Goal: Task Accomplishment & Management: Complete application form

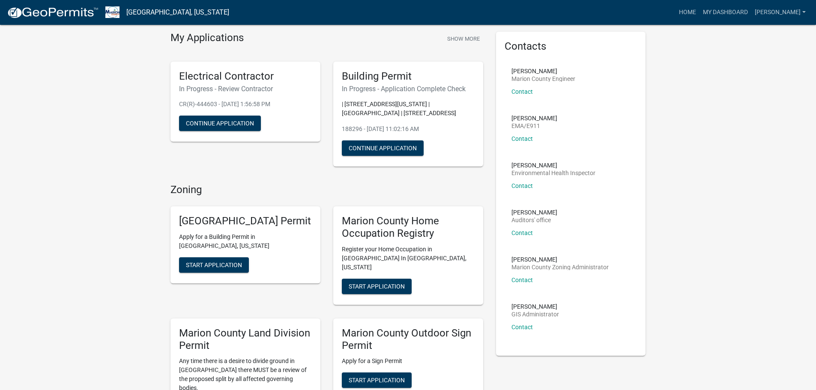
scroll to position [43, 0]
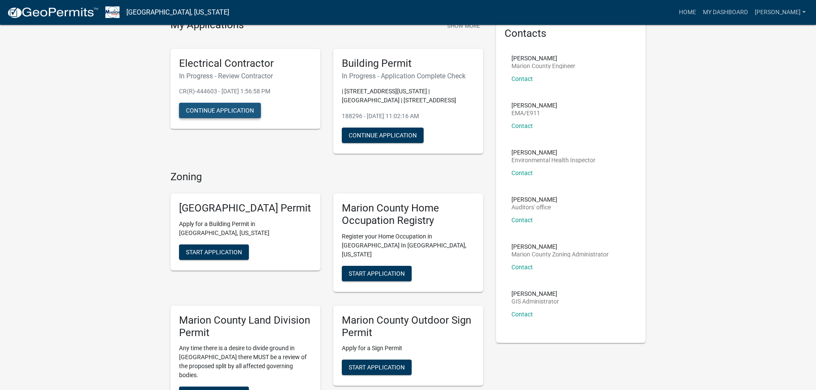
click at [225, 107] on button "Continue Application" at bounding box center [220, 110] width 82 height 15
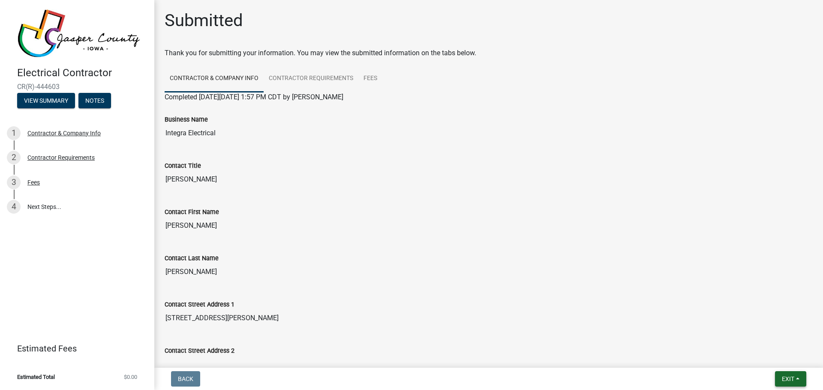
click at [786, 376] on span "Exit" at bounding box center [788, 379] width 12 height 7
click at [768, 357] on button "Save & Exit" at bounding box center [771, 357] width 69 height 21
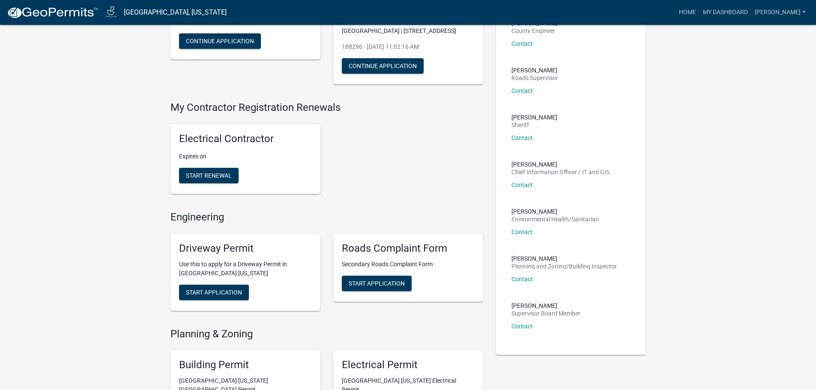
scroll to position [257, 0]
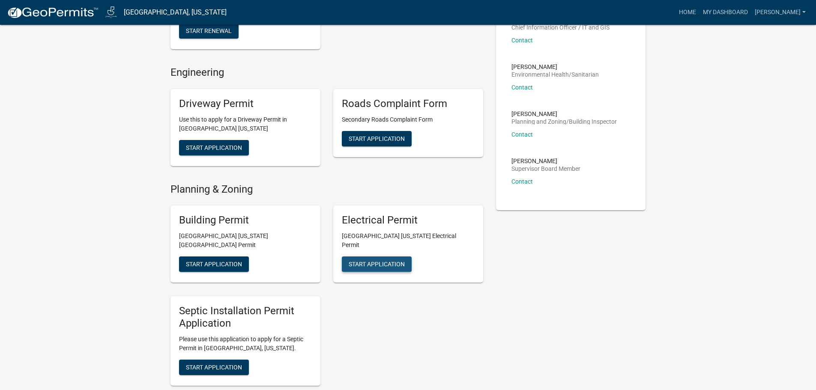
click at [383, 261] on span "Start Application" at bounding box center [377, 264] width 56 height 7
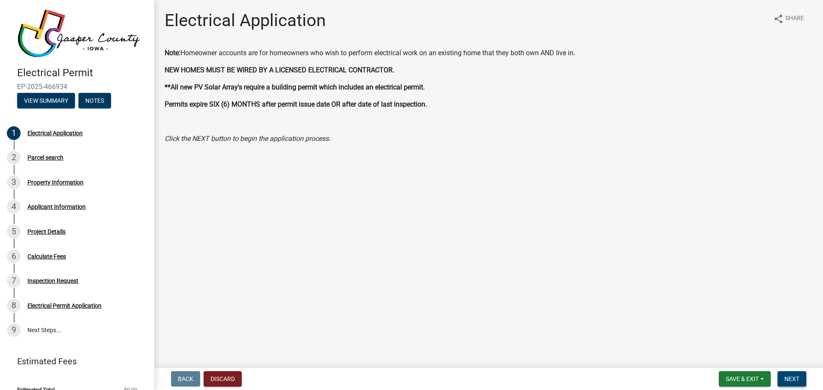
click at [791, 376] on span "Next" at bounding box center [791, 379] width 15 height 7
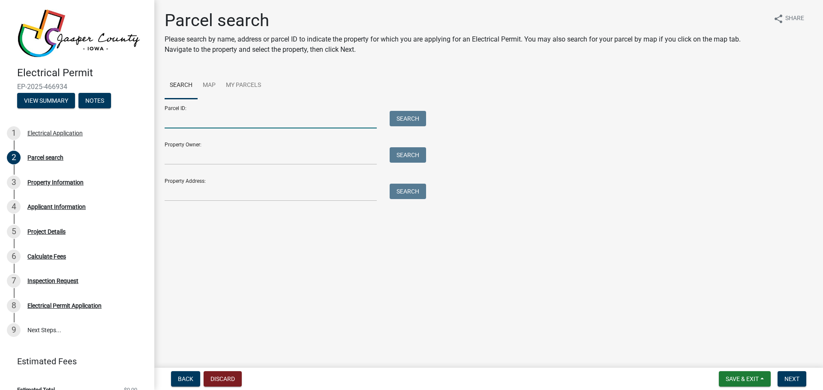
click at [213, 122] on input "Parcel ID:" at bounding box center [271, 120] width 212 height 18
click at [401, 113] on button "Search" at bounding box center [408, 118] width 36 height 15
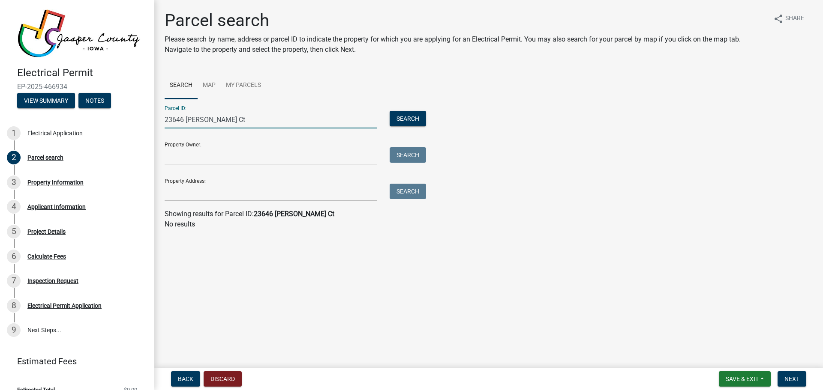
click at [186, 117] on input "23646 [PERSON_NAME] Ct" at bounding box center [271, 120] width 212 height 18
type input "23646 [PERSON_NAME] Ct"
click at [171, 161] on input "Property Owner:" at bounding box center [271, 156] width 212 height 18
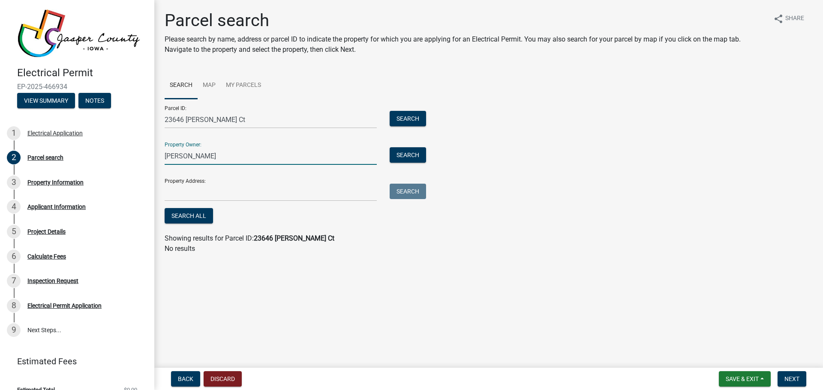
type input "[PERSON_NAME]"
drag, startPoint x: 223, startPoint y: 117, endPoint x: 91, endPoint y: 122, distance: 132.1
click at [91, 122] on div "Electrical Permit EP-2025-466934 View Summary Notes 1 Electrical Application 2 …" at bounding box center [411, 195] width 823 height 390
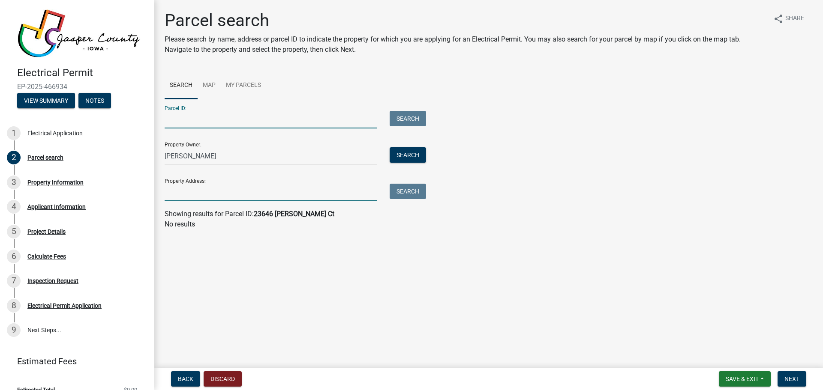
click at [167, 192] on input "Property Address:" at bounding box center [271, 193] width 212 height 18
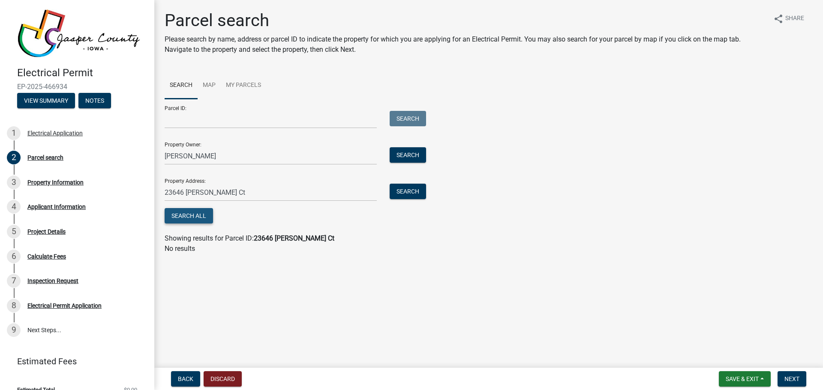
click at [184, 217] on button "Search All" at bounding box center [189, 215] width 48 height 15
click at [282, 249] on p "No results" at bounding box center [489, 249] width 648 height 10
click at [794, 379] on span "Next" at bounding box center [791, 379] width 15 height 7
click at [189, 211] on button "Search All" at bounding box center [189, 215] width 48 height 15
click at [404, 158] on button "Search" at bounding box center [408, 154] width 36 height 15
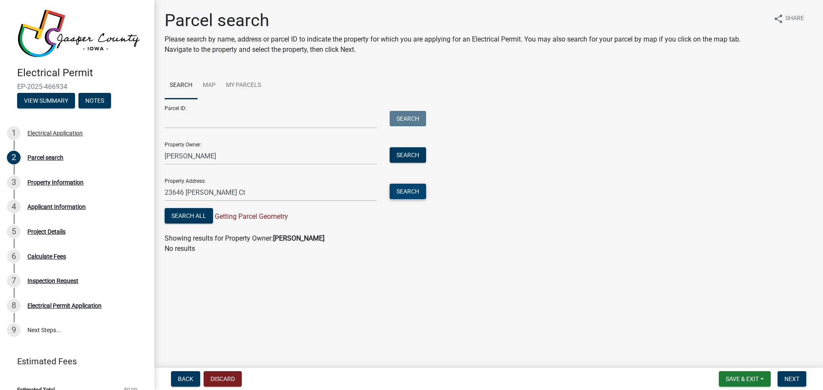
click at [404, 191] on button "Search" at bounding box center [408, 191] width 36 height 15
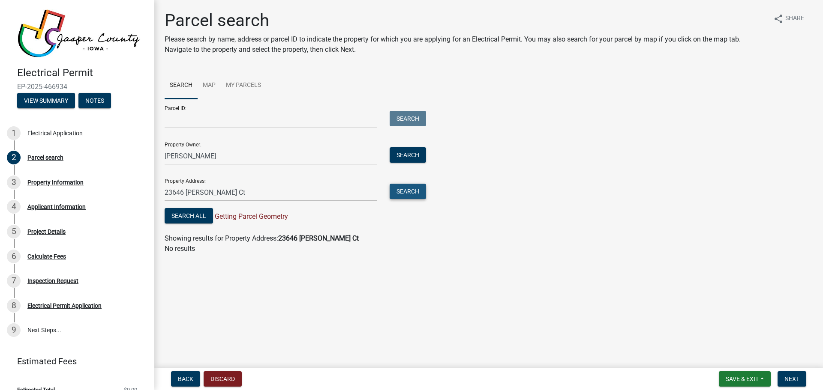
click at [404, 191] on button "Search" at bounding box center [408, 191] width 36 height 15
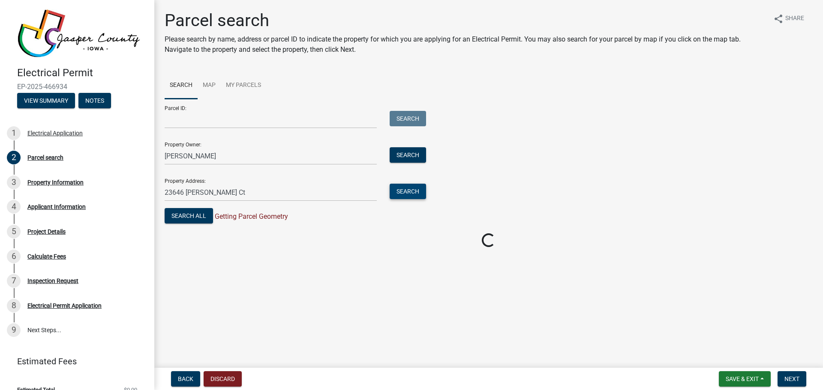
click at [404, 191] on button "Search" at bounding box center [408, 191] width 36 height 15
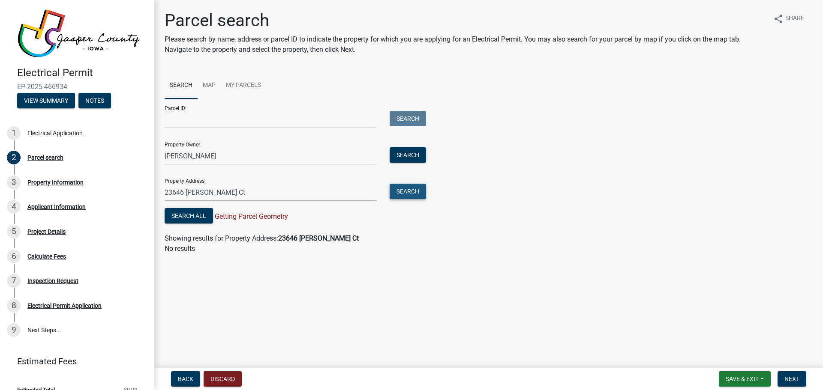
click at [404, 191] on button "Search" at bounding box center [408, 191] width 36 height 15
drag, startPoint x: 225, startPoint y: 188, endPoint x: 186, endPoint y: 196, distance: 39.7
click at [186, 196] on input "23646 [PERSON_NAME] Ct" at bounding box center [271, 193] width 212 height 18
type input "23646 [PERSON_NAME] CT"
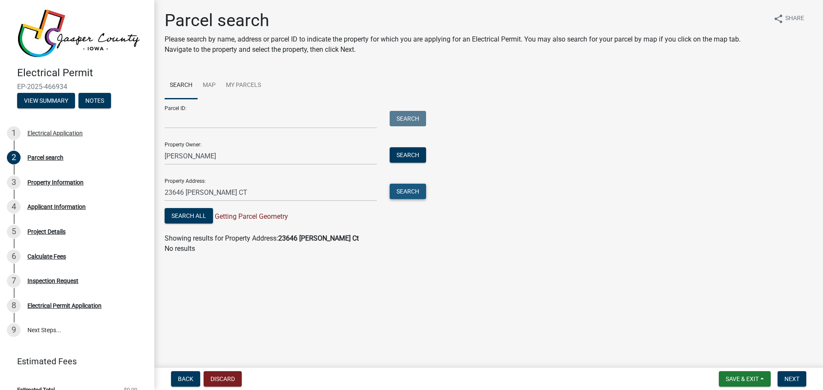
click at [413, 187] on button "Search" at bounding box center [408, 191] width 36 height 15
click at [182, 217] on button "Search All" at bounding box center [189, 215] width 48 height 15
drag, startPoint x: 240, startPoint y: 155, endPoint x: 117, endPoint y: 161, distance: 123.1
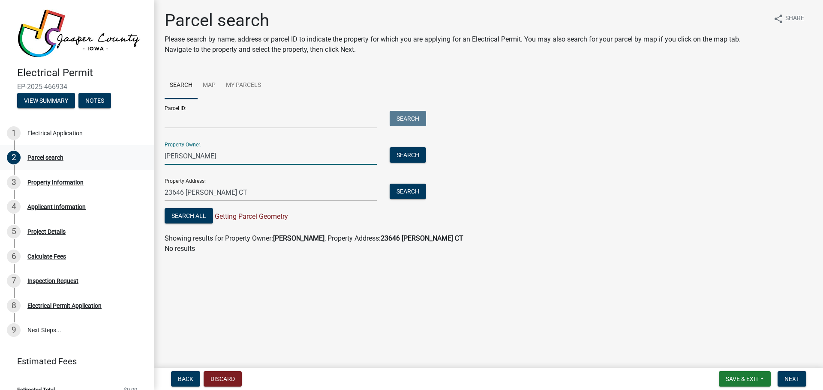
click at [117, 161] on div "Electrical Permit EP-2025-466934 View Summary Notes 1 Electrical Application 2 …" at bounding box center [411, 195] width 823 height 390
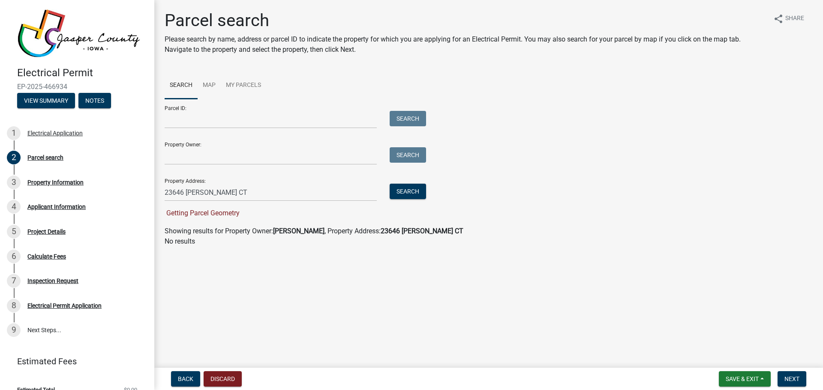
click at [356, 299] on main "Parcel search Please search by name, address or parcel ID to indicate the prope…" at bounding box center [488, 182] width 668 height 365
click at [420, 187] on button "Search" at bounding box center [408, 191] width 36 height 15
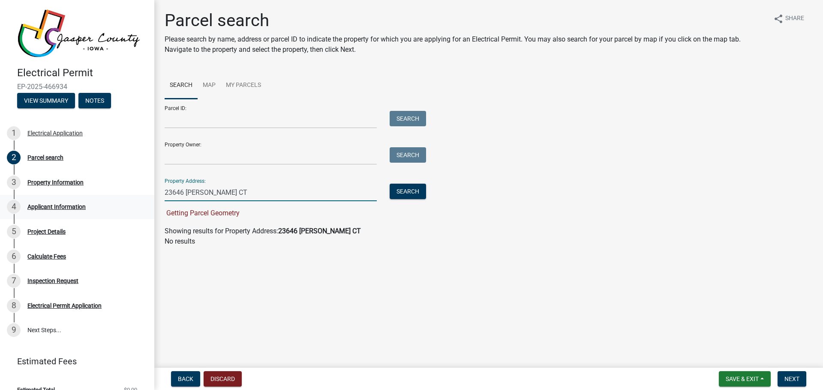
drag, startPoint x: 258, startPoint y: 199, endPoint x: 87, endPoint y: 200, distance: 171.0
click at [87, 200] on div "Electrical Permit EP-2025-466934 View Summary Notes 1 Electrical Application 2 …" at bounding box center [411, 195] width 823 height 390
click at [178, 155] on input "Property Owner:" at bounding box center [271, 156] width 212 height 18
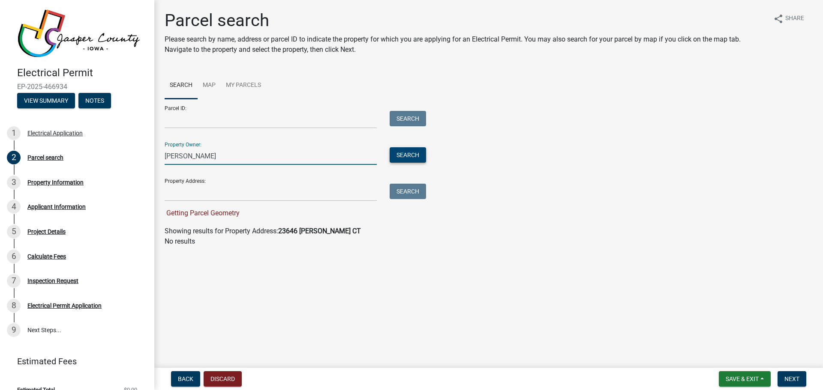
type input "[PERSON_NAME]"
click at [415, 156] on button "Search" at bounding box center [408, 154] width 36 height 15
click at [227, 193] on input "Property Address:" at bounding box center [271, 193] width 212 height 18
click at [209, 84] on link "Map" at bounding box center [209, 85] width 23 height 27
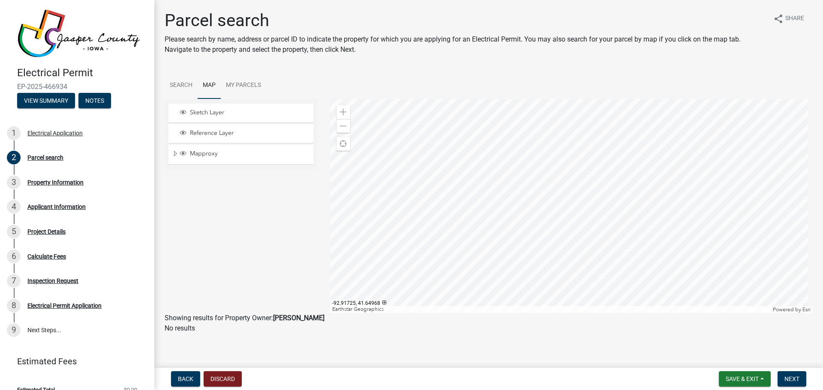
scroll to position [3, 0]
click at [535, 193] on div at bounding box center [571, 203] width 483 height 214
click at [509, 165] on div at bounding box center [571, 206] width 483 height 214
click at [183, 85] on link "Search" at bounding box center [181, 85] width 33 height 27
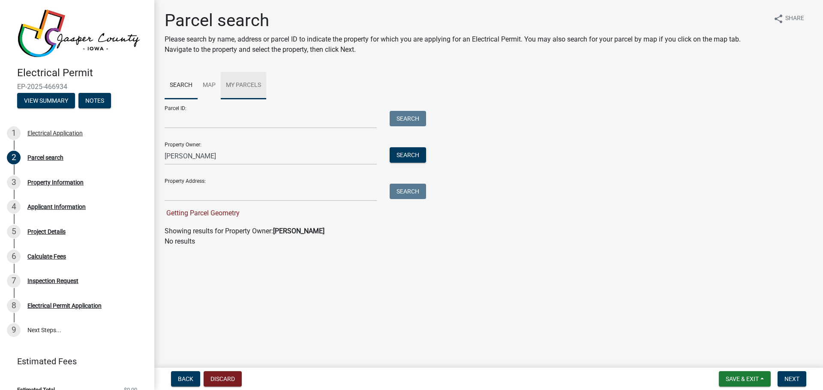
click at [250, 80] on link "My Parcels" at bounding box center [243, 85] width 45 height 27
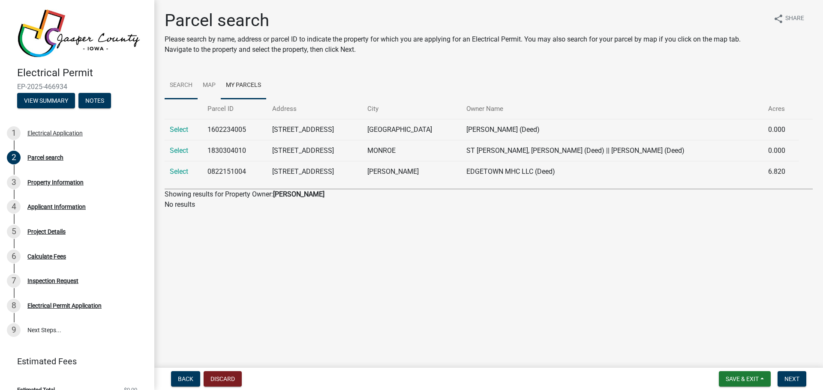
click at [180, 86] on link "Search" at bounding box center [181, 85] width 33 height 27
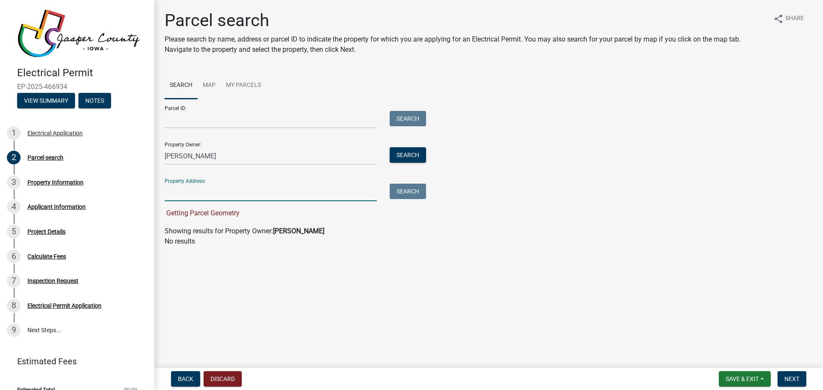
click at [181, 194] on input "Property Address:" at bounding box center [271, 193] width 212 height 18
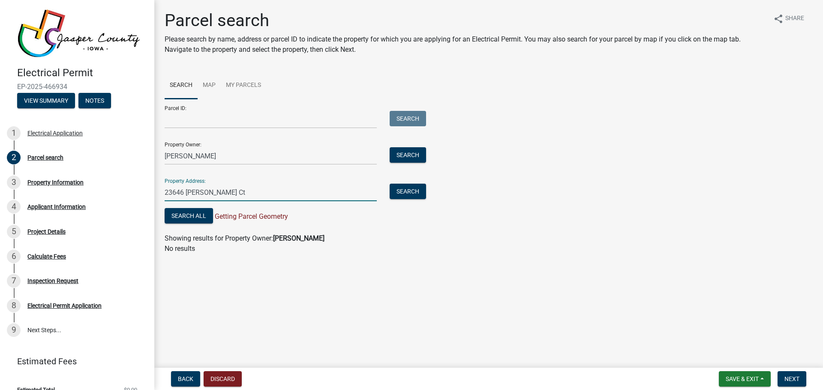
type input "23646 [PERSON_NAME] Ct"
click at [228, 156] on input "[PERSON_NAME]" at bounding box center [271, 156] width 212 height 18
type input "J"
type input "[PERSON_NAME]"
click at [188, 212] on button "Search All" at bounding box center [189, 215] width 48 height 15
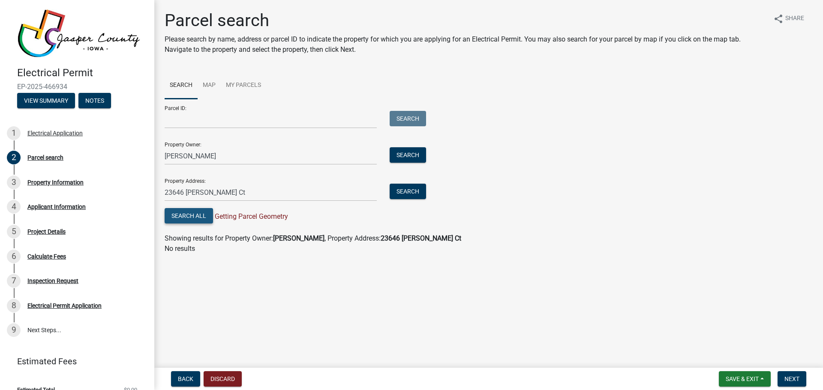
click at [188, 212] on button "Search All" at bounding box center [189, 215] width 48 height 15
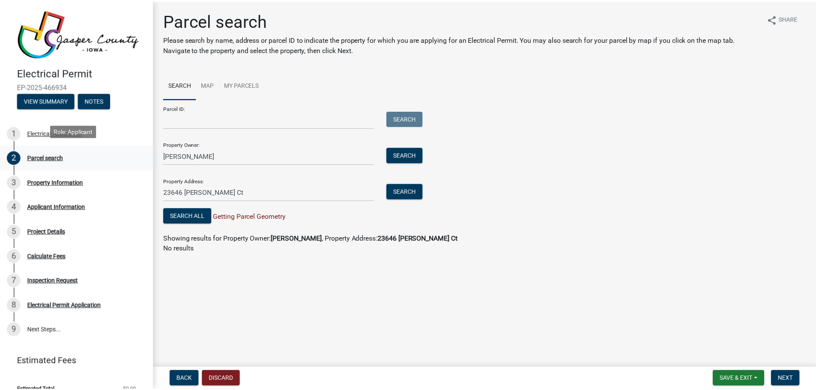
scroll to position [10, 0]
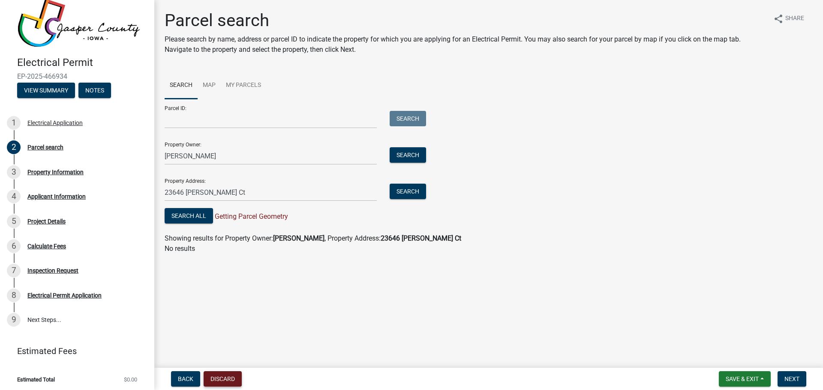
click at [225, 377] on button "Discard" at bounding box center [223, 379] width 38 height 15
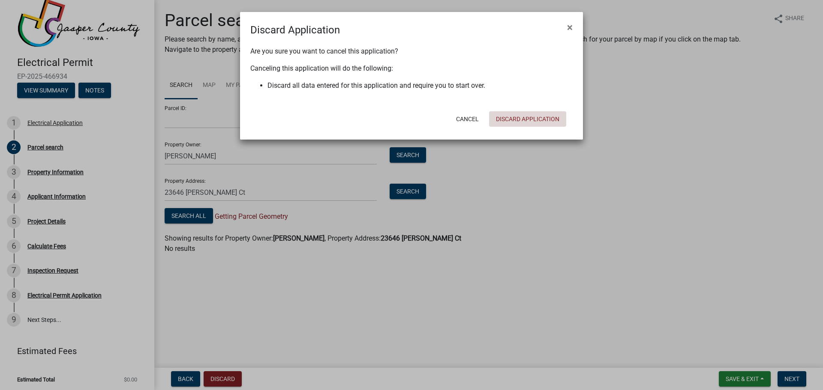
click at [535, 120] on button "Discard Application" at bounding box center [527, 118] width 77 height 15
